Goal: Navigation & Orientation: Find specific page/section

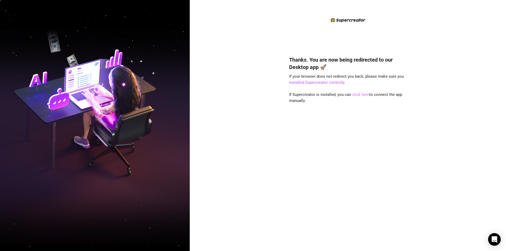
click at [359, 93] on link "click here" at bounding box center [360, 94] width 17 height 5
